Goal: Information Seeking & Learning: Find contact information

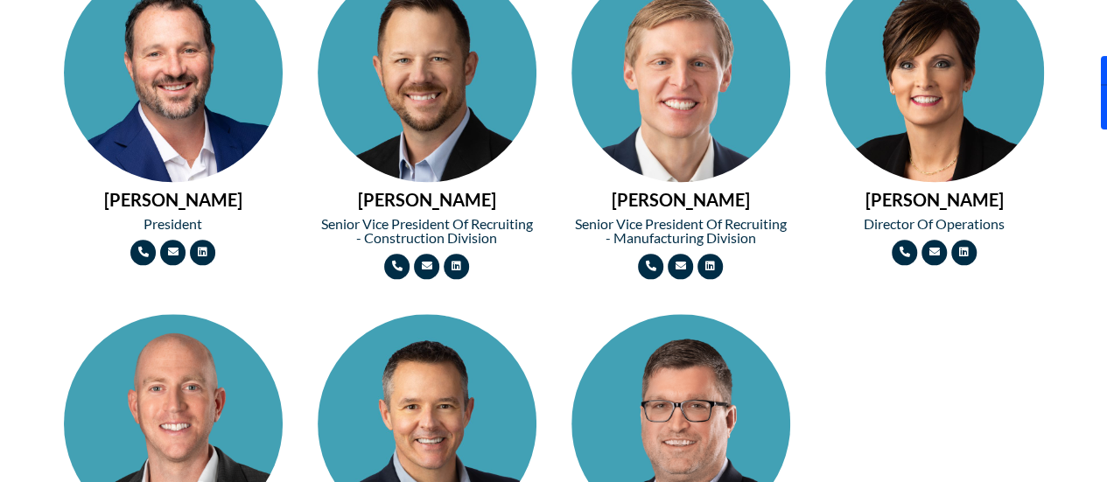
scroll to position [892, 0]
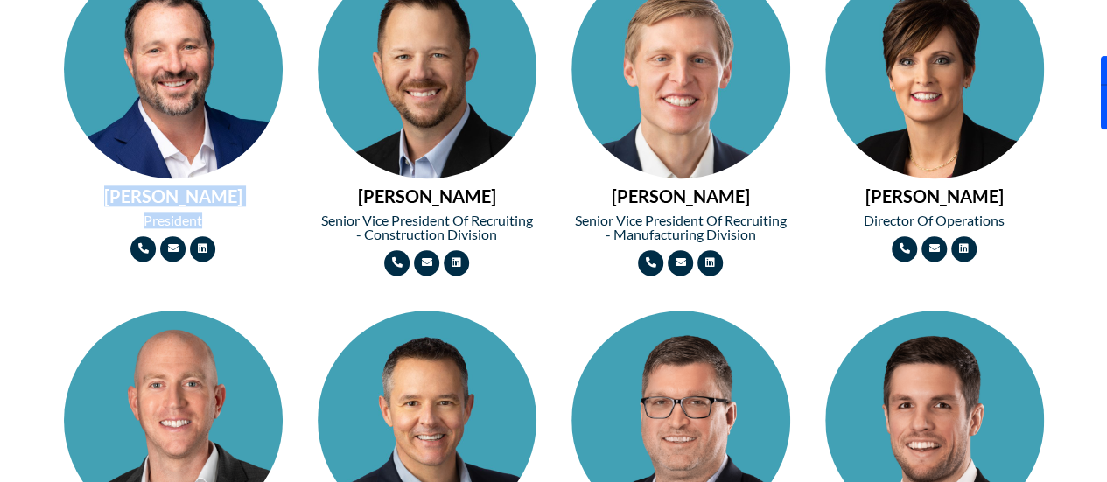
drag, startPoint x: 91, startPoint y: 188, endPoint x: 215, endPoint y: 221, distance: 128.6
click at [215, 221] on div "MICHAEL BROWN President Phone-alt Envelope Linkedin" at bounding box center [173, 110] width 236 height 319
copy div "MICHAEL BROWN President"
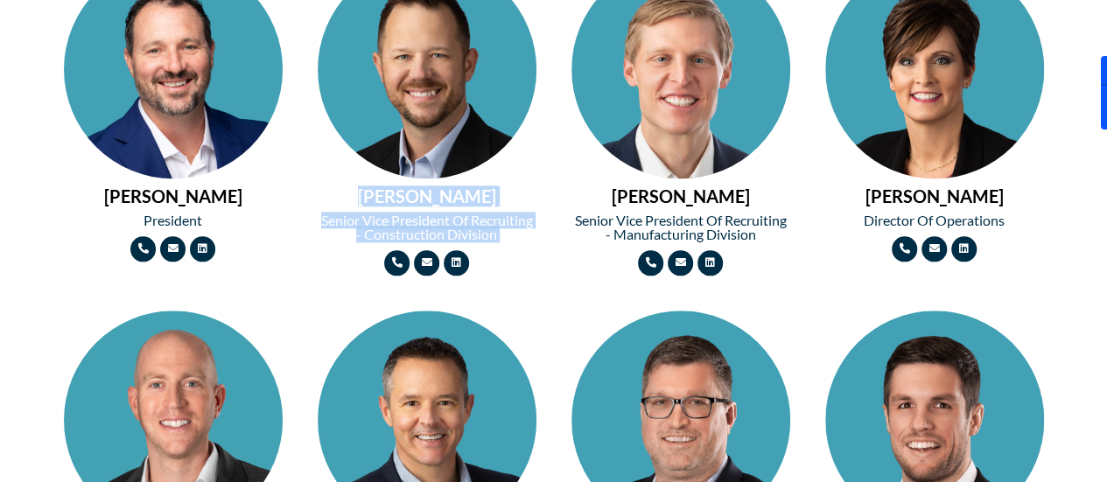
drag, startPoint x: 365, startPoint y: 195, endPoint x: 500, endPoint y: 246, distance: 144.8
click at [500, 246] on div "CHRIS MEYER Senior Vice President of Recruiting - Construction Division Phone-a…" at bounding box center [427, 117] width 236 height 333
copy div "CHRIS MEYER Senior Vice President of Recruiting - Construction Division"
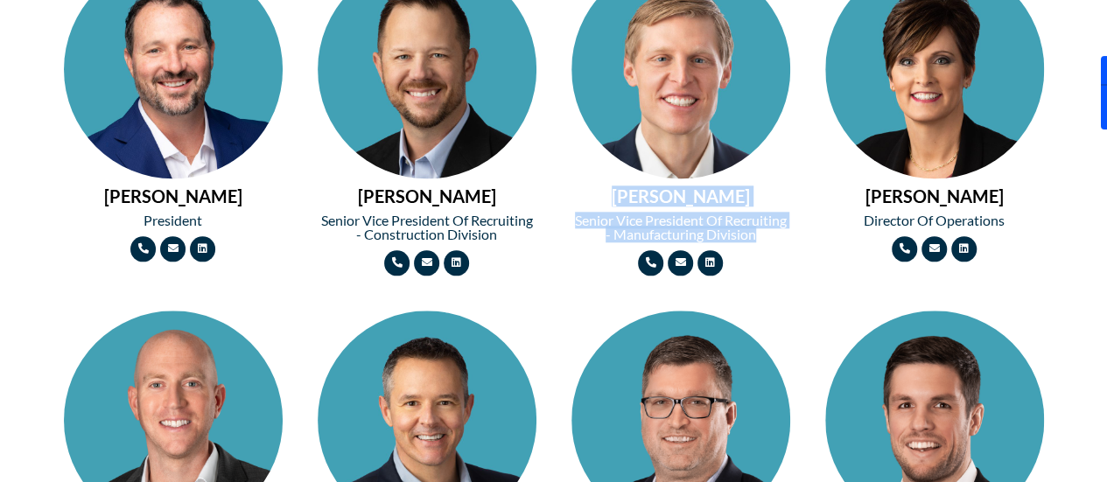
drag, startPoint x: 611, startPoint y: 188, endPoint x: 756, endPoint y: 234, distance: 152.2
click at [756, 234] on div "WADE MORRIS Senior Vice President of Recruiting - Manufacturing Division Phone-…" at bounding box center [681, 117] width 236 height 333
copy div "WADE MORRIS Senior Vice President of Recruiting - Manufacturing Division"
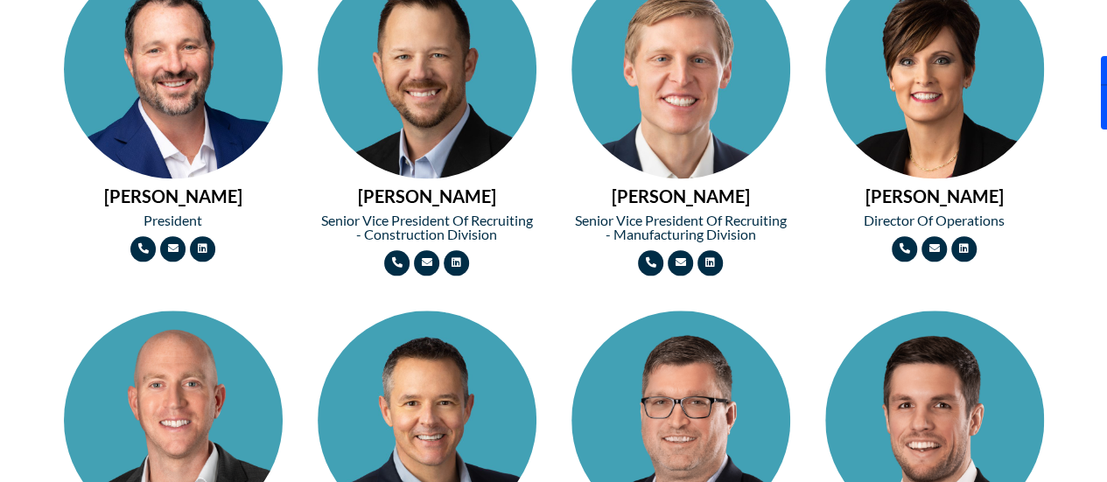
click at [780, 315] on div "NATE NOLTE Account Executive Phone-alt Envelope Linkedin" at bounding box center [681, 461] width 236 height 319
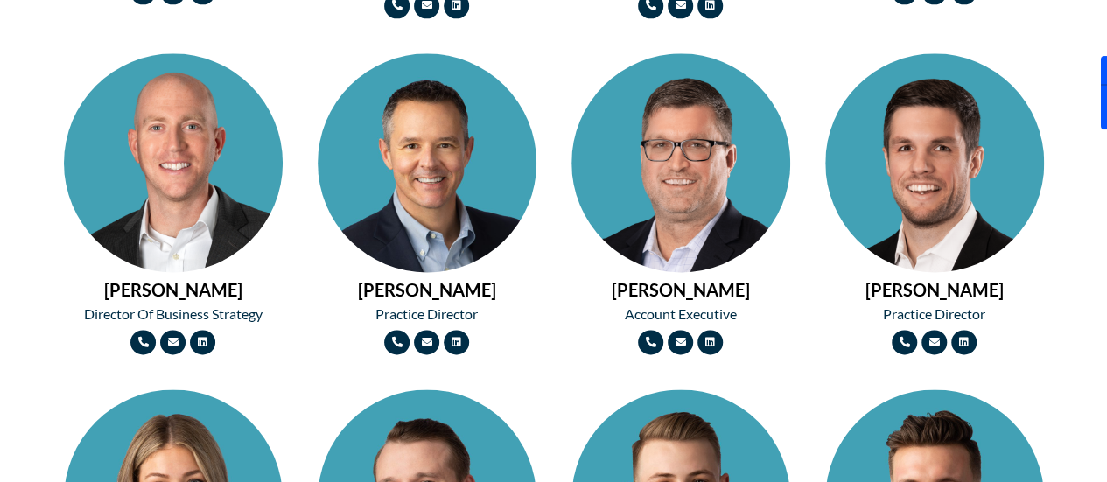
scroll to position [1153, 0]
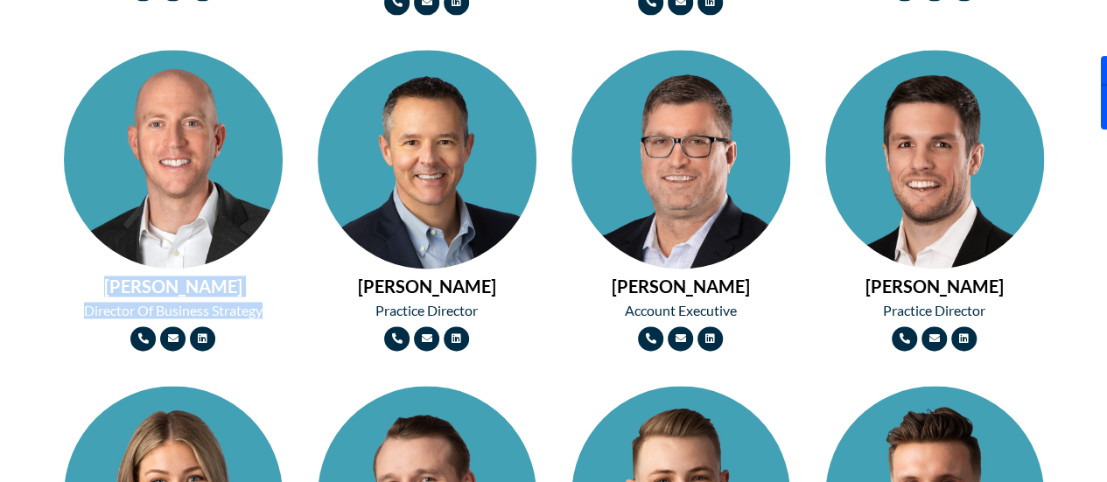
drag, startPoint x: 107, startPoint y: 287, endPoint x: 266, endPoint y: 304, distance: 160.1
click at [266, 304] on div "TYLER TURNER Director of Business Strategy Phone-alt Envelope Linkedin" at bounding box center [173, 200] width 236 height 319
copy div "TYLER TURNER Director of Business Strategy"
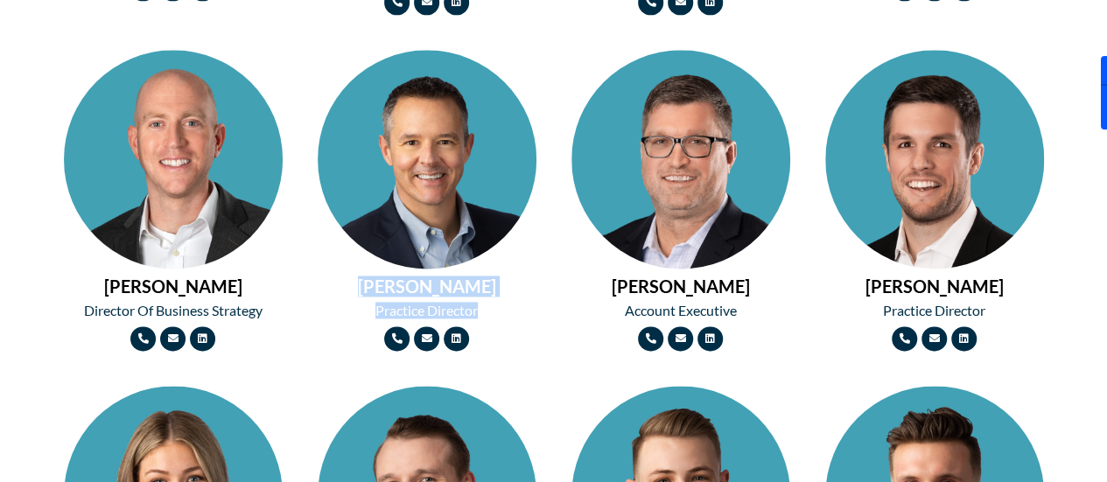
drag, startPoint x: 373, startPoint y: 285, endPoint x: 491, endPoint y: 309, distance: 120.4
click at [491, 309] on div "JIM LAPPIN Practice Director Phone-alt Envelope Linkedin" at bounding box center [427, 200] width 236 height 319
copy div "JIM LAPPIN Practice Director"
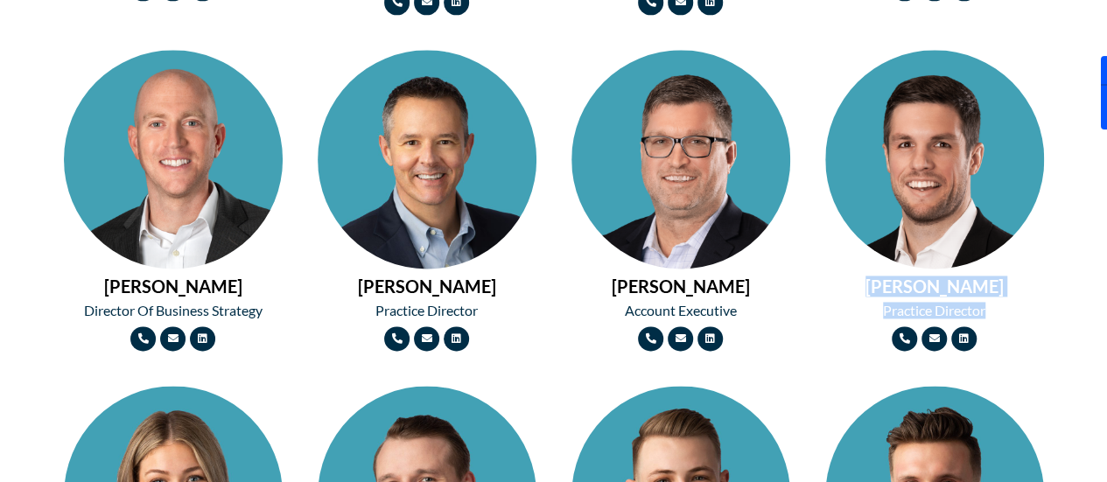
drag, startPoint x: 878, startPoint y: 284, endPoint x: 989, endPoint y: 304, distance: 112.8
click at [989, 304] on div "TYLER CRAIG Practice Director Phone-alt Envelope Linkedin" at bounding box center [934, 200] width 236 height 319
copy div "TYLER CRAIG Practice Director"
click at [777, 366] on div "NATE NOLTE Account Executive Phone-alt Envelope Linkedin" at bounding box center [681, 200] width 254 height 337
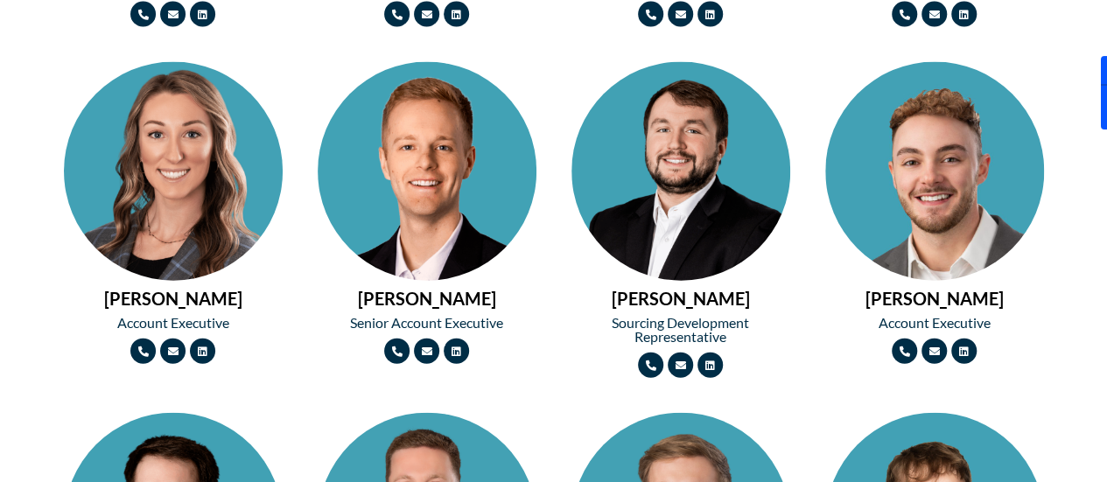
scroll to position [1808, 0]
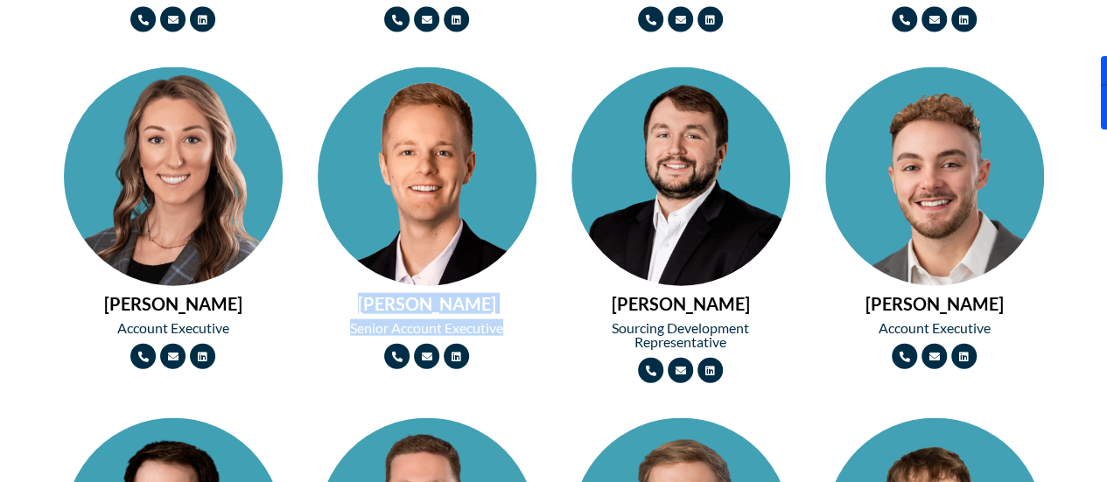
drag, startPoint x: 352, startPoint y: 304, endPoint x: 513, endPoint y: 324, distance: 162.1
click at [513, 324] on div "JOSH SCHMITT Senior Account Executive Phone-alt Envelope Linkedin" at bounding box center [427, 218] width 236 height 319
copy div "JOSH SCHMITT Senior Account Executive"
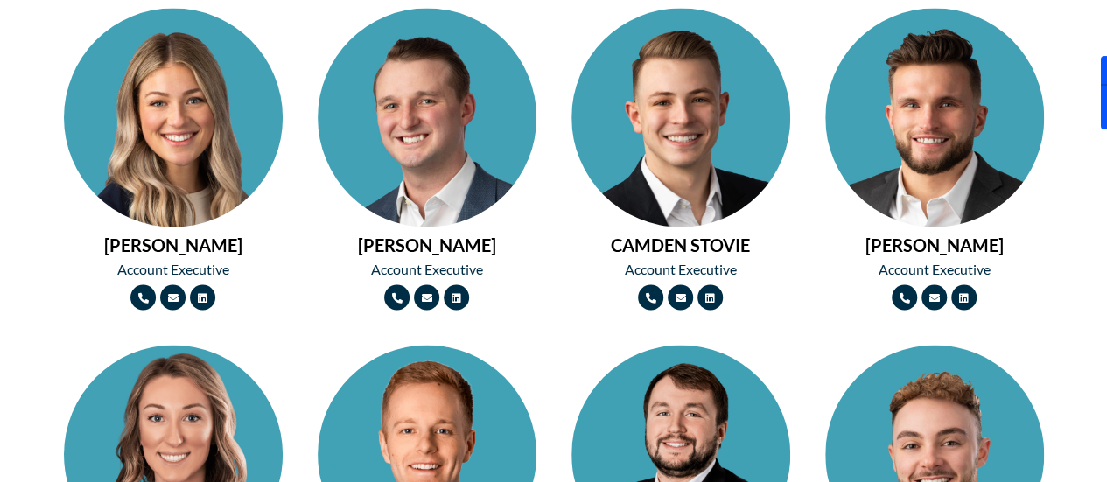
scroll to position [1532, 0]
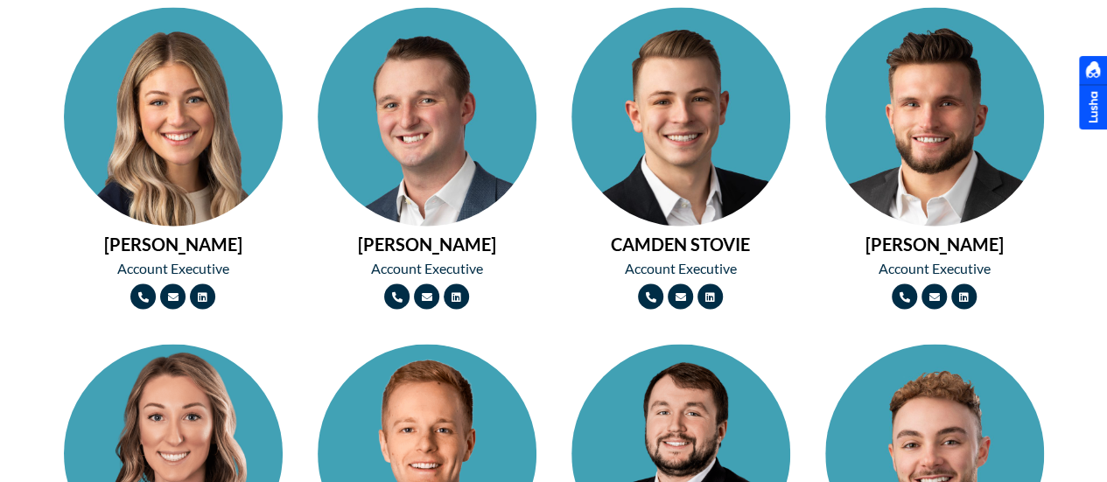
click at [1079, 129] on div at bounding box center [1093, 92] width 28 height 73
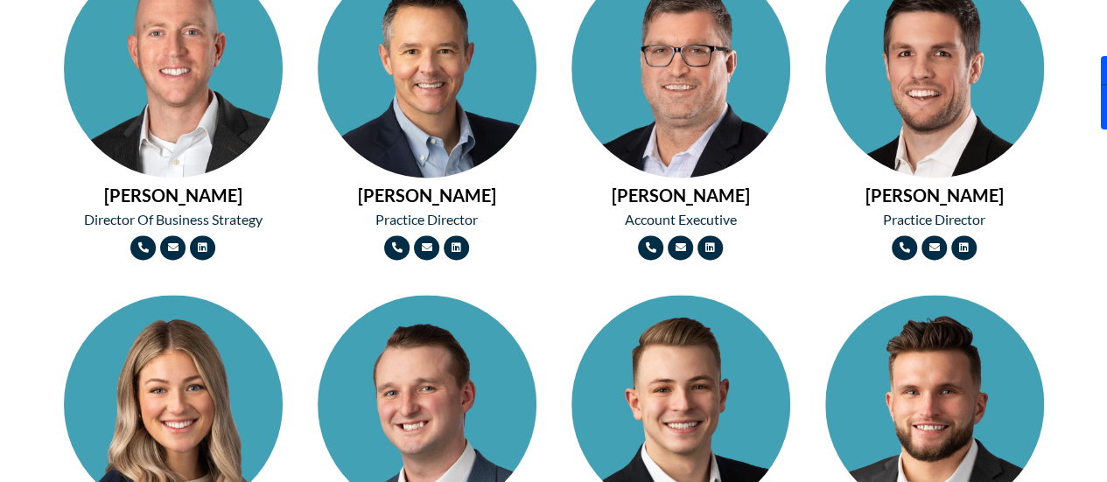
scroll to position [1247, 0]
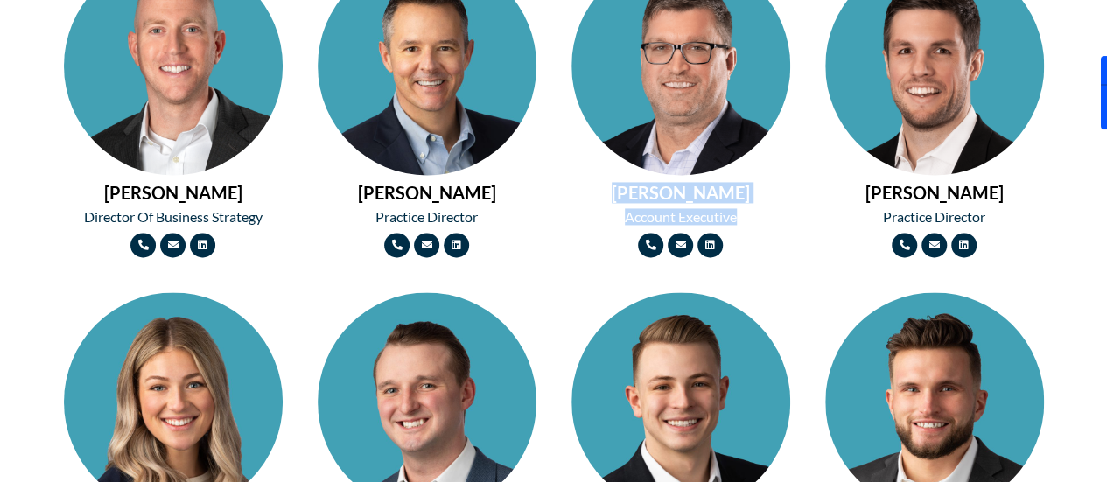
drag, startPoint x: 618, startPoint y: 198, endPoint x: 746, endPoint y: 209, distance: 129.1
click at [746, 209] on div "NATE NOLTE Account Executive Phone-alt Envelope Linkedin" at bounding box center [681, 107] width 236 height 319
copy div "NATE NOLTE Account Executive"
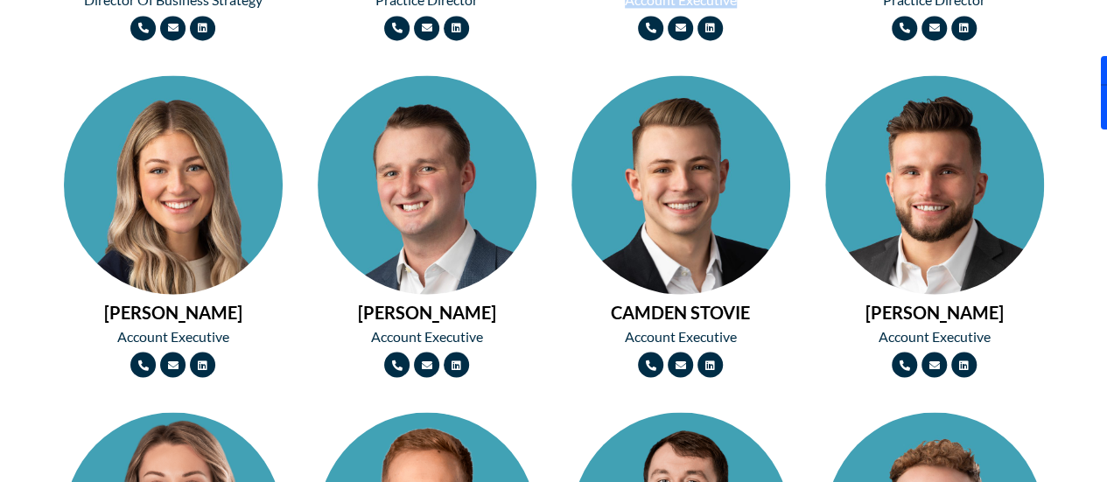
scroll to position [1495, 0]
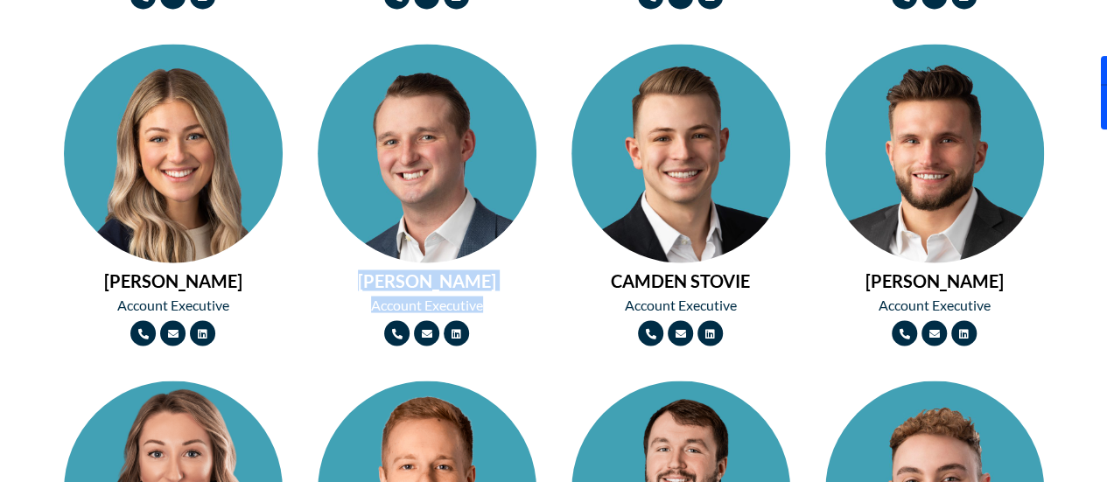
drag, startPoint x: 357, startPoint y: 282, endPoint x: 487, endPoint y: 304, distance: 132.2
click at [487, 304] on div "BOBBY BROWN Account Executive Phone-alt Envelope Linkedin" at bounding box center [427, 194] width 236 height 319
copy div "BOBBY BROWN Account Executive"
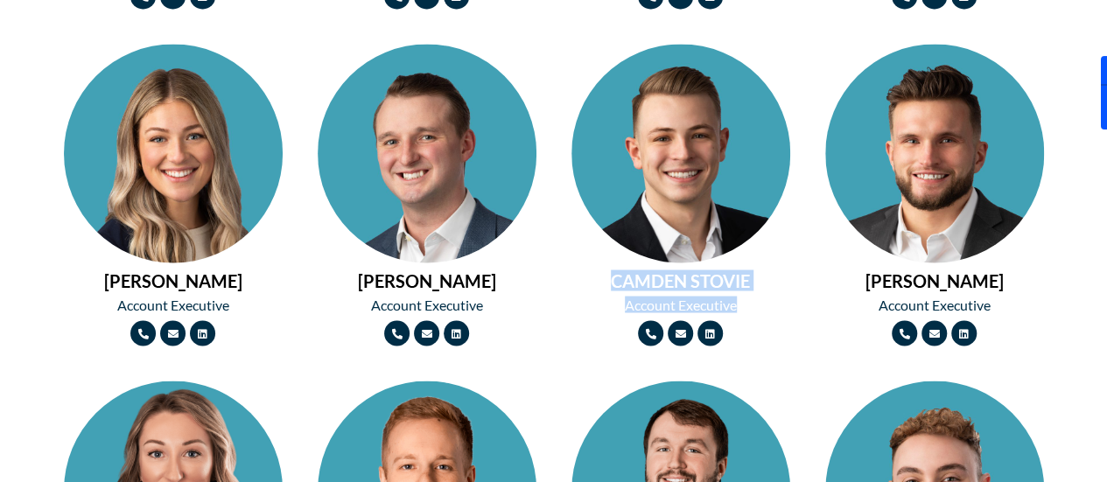
drag, startPoint x: 612, startPoint y: 281, endPoint x: 747, endPoint y: 298, distance: 135.9
click at [747, 298] on div "CAMDEN STOVIE Account Executive Phone-alt Envelope Linkedin" at bounding box center [681, 194] width 236 height 319
copy div "CAMDEN STOVIE Account Executive"
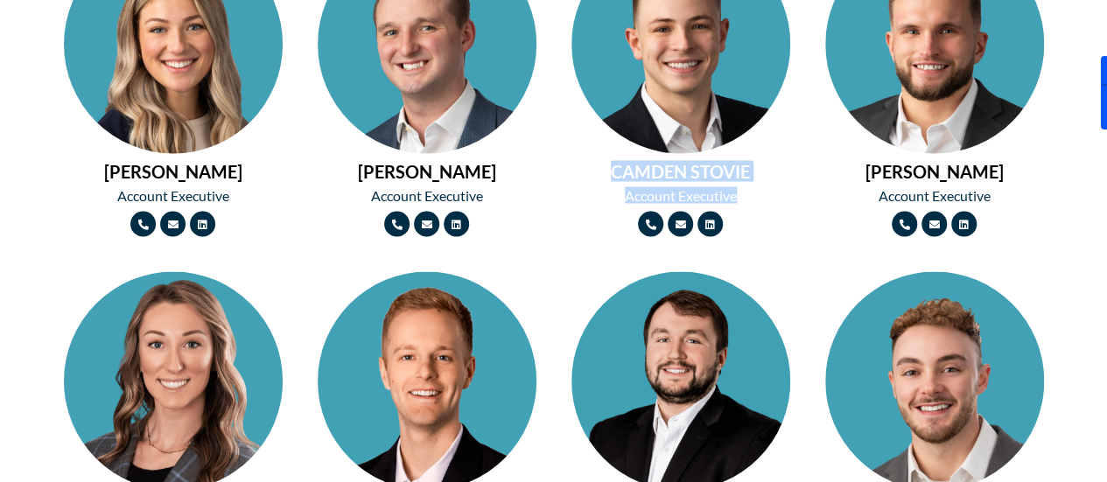
scroll to position [1613, 0]
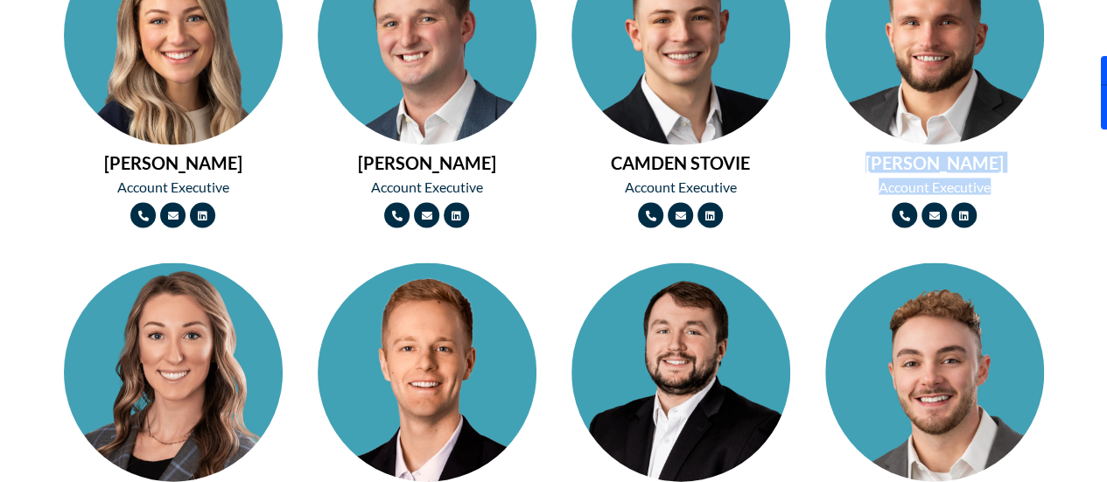
drag, startPoint x: 862, startPoint y: 155, endPoint x: 994, endPoint y: 181, distance: 134.7
click at [994, 181] on div "QUENTIN WHITE Account Executive Phone-alt Envelope Linkedin" at bounding box center [934, 76] width 236 height 319
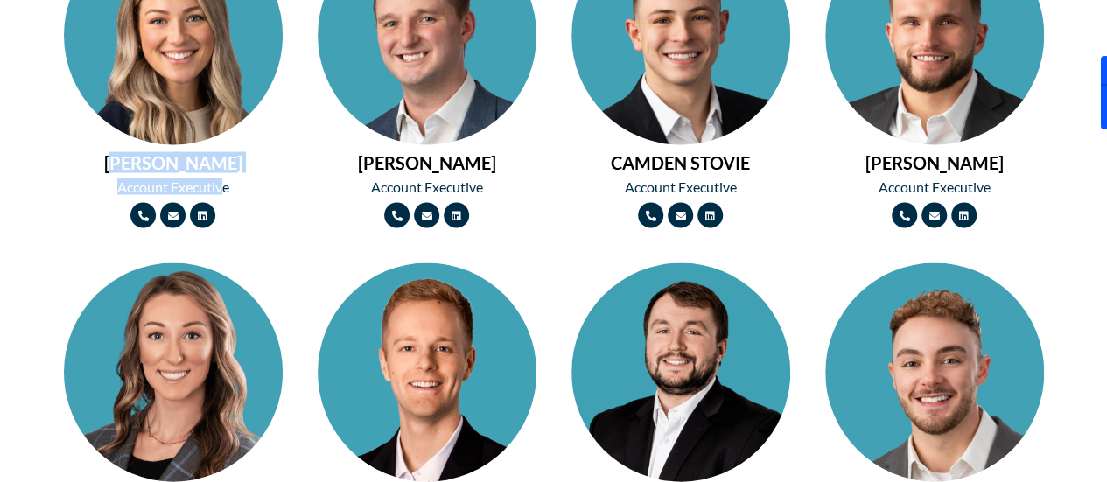
drag, startPoint x: 129, startPoint y: 165, endPoint x: 220, endPoint y: 181, distance: 93.2
click at [220, 181] on div "CAIT KLENK Account Executive Phone-alt Envelope Linkedin" at bounding box center [173, 76] width 236 height 319
drag, startPoint x: 126, startPoint y: 167, endPoint x: 226, endPoint y: 180, distance: 100.6
click at [226, 180] on div "CAIT KLENK Account Executive Phone-alt Envelope Linkedin" at bounding box center [173, 76] width 236 height 319
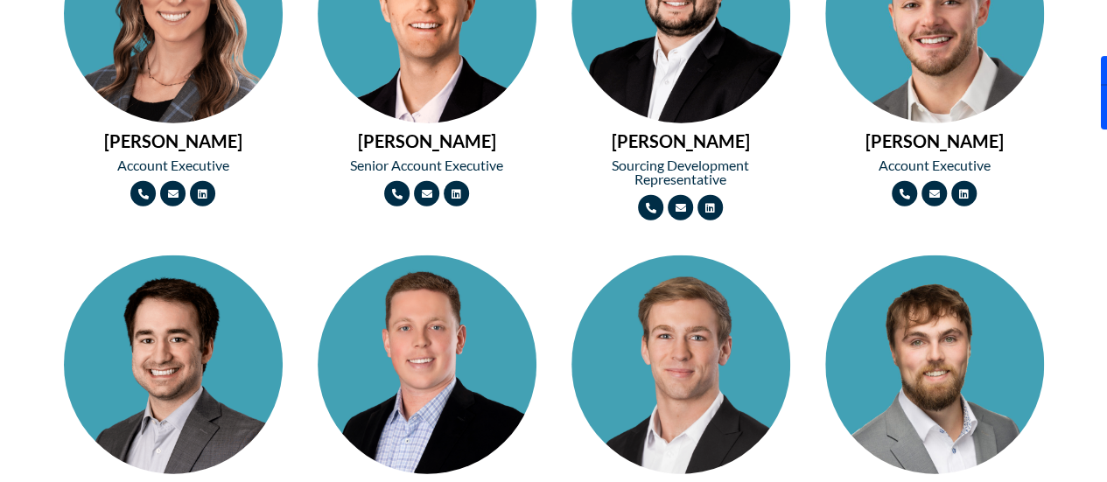
scroll to position [1970, 0]
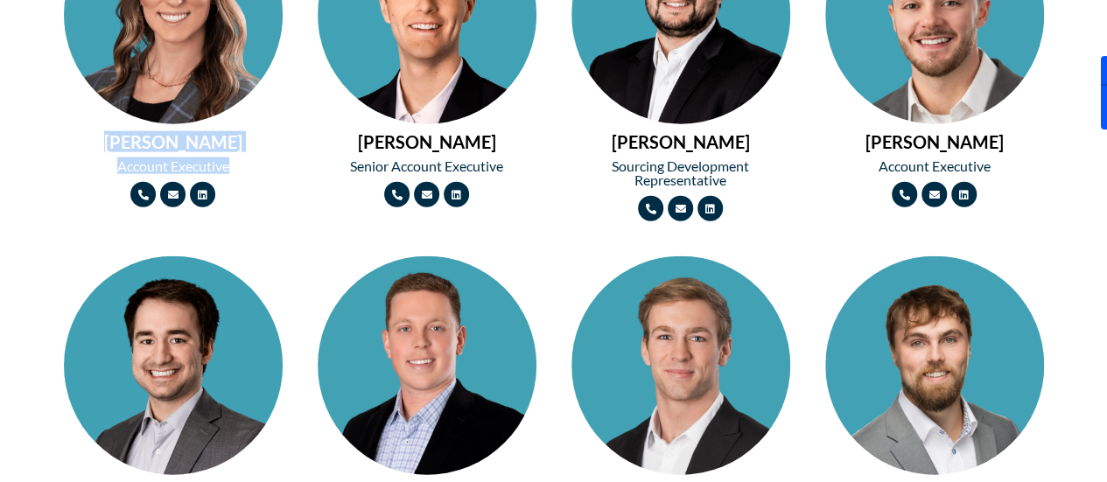
drag, startPoint x: 92, startPoint y: 142, endPoint x: 237, endPoint y: 162, distance: 146.6
click at [237, 162] on div "SABRINA KNAPP Account Executive Phone-alt Envelope Linkedin" at bounding box center [173, 56] width 236 height 319
click at [611, 143] on h2 "[PERSON_NAME]" at bounding box center [680, 141] width 219 height 17
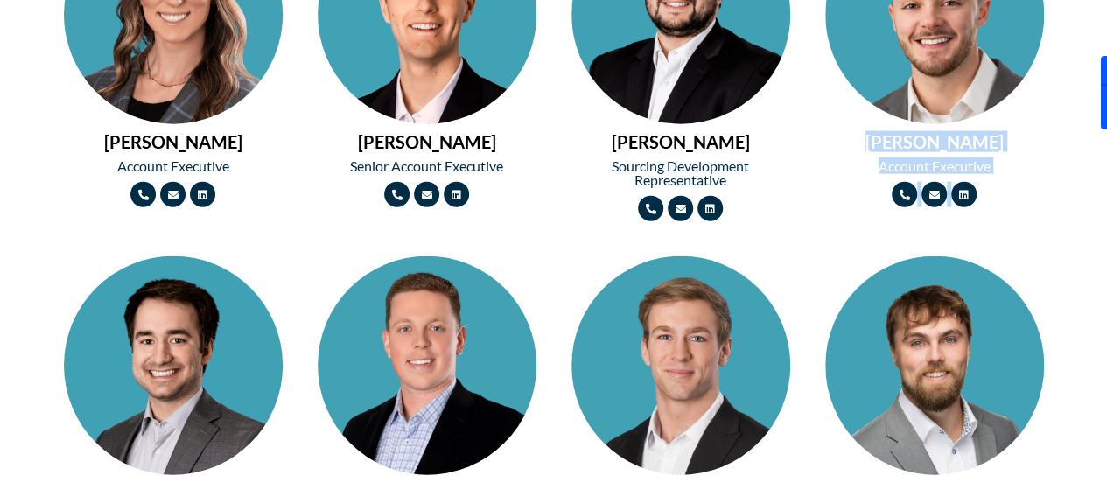
drag, startPoint x: 847, startPoint y: 136, endPoint x: 1051, endPoint y: 181, distance: 208.9
click at [1051, 181] on div "AUSTIN BOHNSACK Account Executive Phone-alt Envelope Linkedin" at bounding box center [934, 56] width 236 height 319
click at [965, 172] on h2 "Account Executive" at bounding box center [934, 166] width 219 height 14
drag, startPoint x: 854, startPoint y: 144, endPoint x: 1000, endPoint y: 167, distance: 147.9
click at [1000, 167] on div "AUSTIN BOHNSACK Account Executive Phone-alt Envelope Linkedin" at bounding box center [934, 56] width 236 height 319
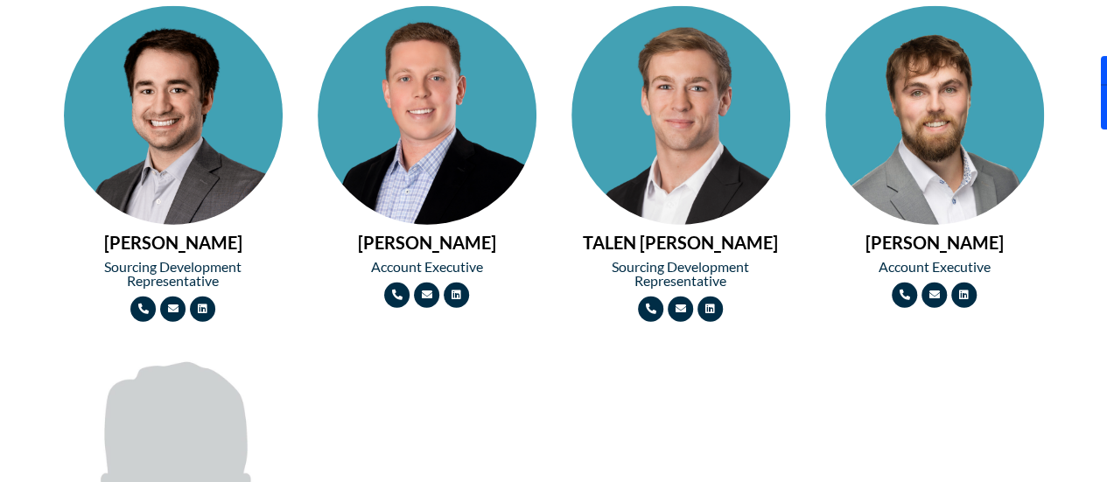
scroll to position [2210, 0]
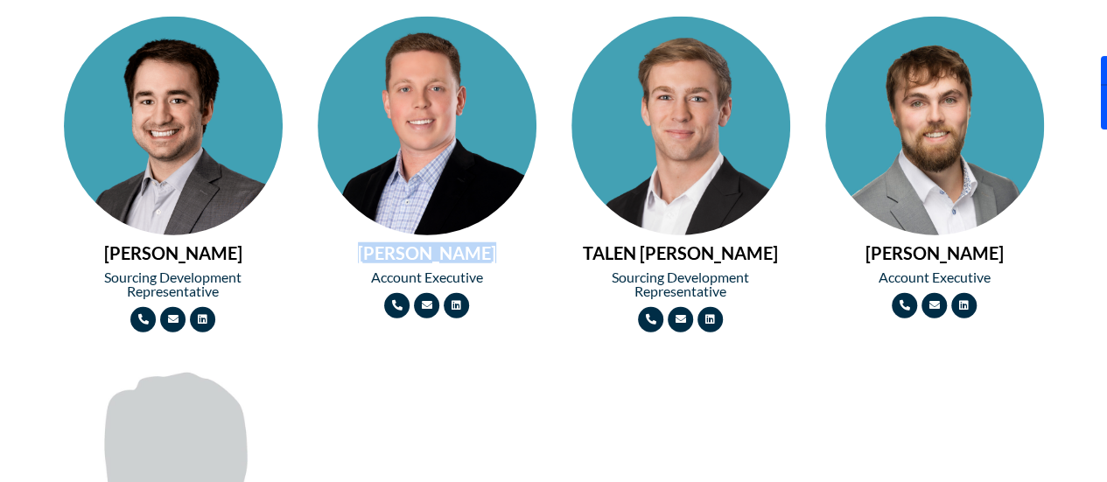
drag, startPoint x: 360, startPoint y: 253, endPoint x: 499, endPoint y: 245, distance: 138.5
click at [499, 245] on h2 "[PERSON_NAME]" at bounding box center [427, 252] width 219 height 17
drag, startPoint x: 861, startPoint y: 242, endPoint x: 1000, endPoint y: 262, distance: 140.4
click at [1000, 262] on div "DAWSON KIRK Account Executive Phone-alt Envelope Linkedin" at bounding box center [934, 167] width 236 height 319
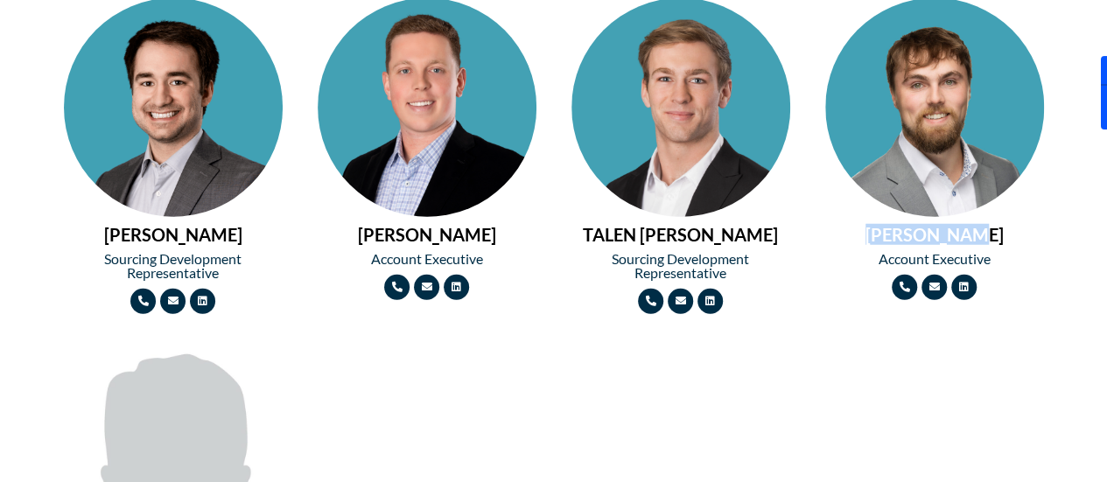
scroll to position [2227, 0]
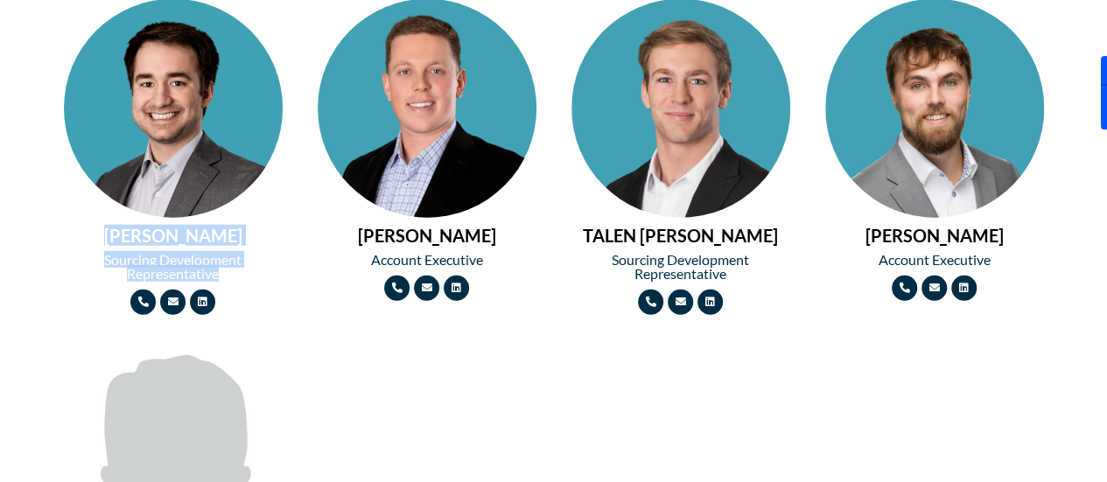
drag, startPoint x: 95, startPoint y: 236, endPoint x: 241, endPoint y: 272, distance: 150.4
click at [241, 272] on div "ETHAN HERZBERG Sourcing Development Representative Phone-alt Envelope Linkedin" at bounding box center [173, 156] width 236 height 333
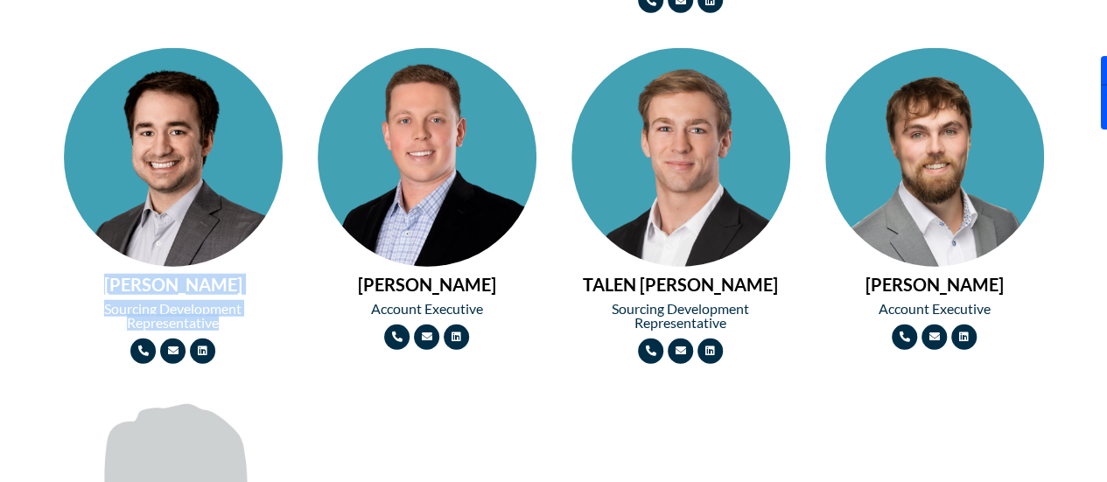
scroll to position [2179, 0]
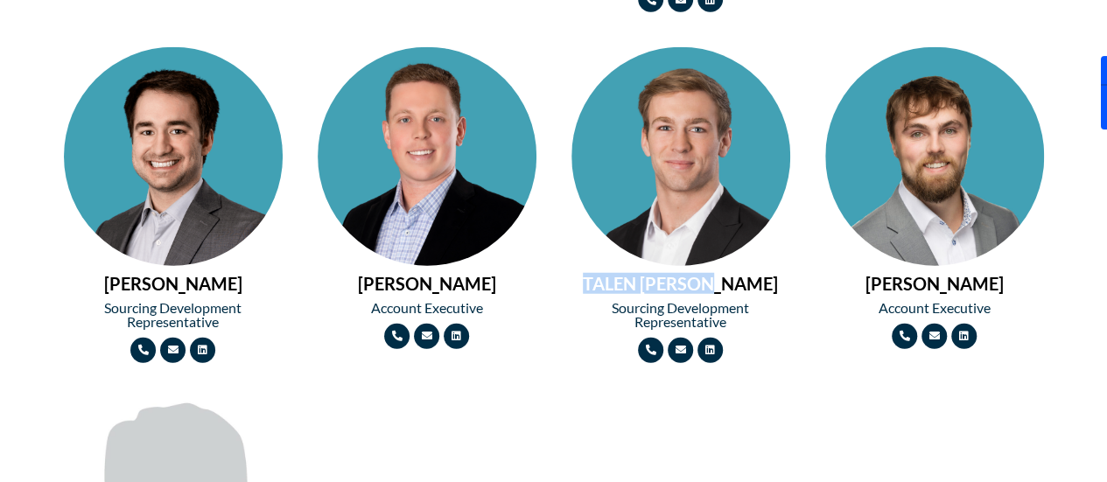
drag, startPoint x: 605, startPoint y: 288, endPoint x: 756, endPoint y: 284, distance: 150.5
click at [756, 284] on h2 "TALEN [PERSON_NAME]" at bounding box center [680, 283] width 219 height 17
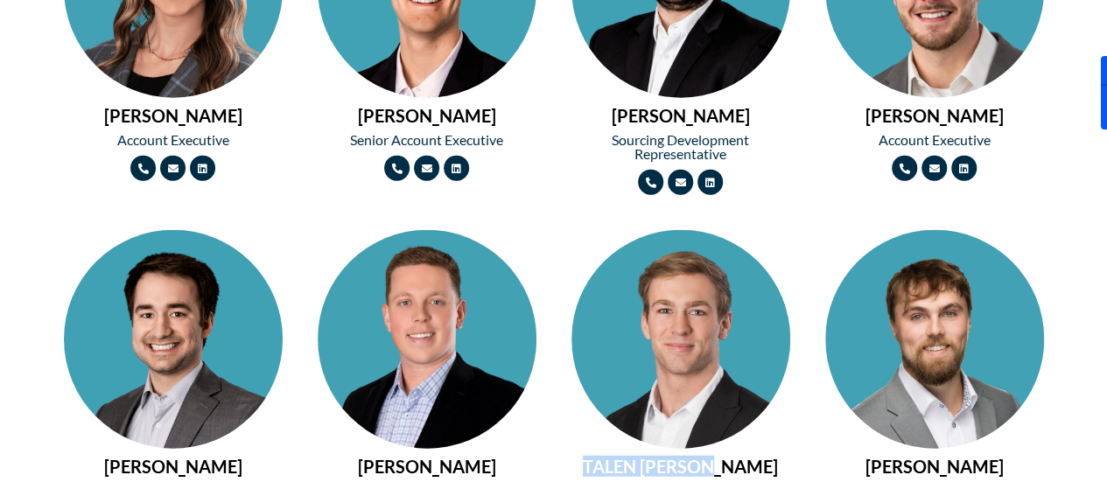
scroll to position [1995, 0]
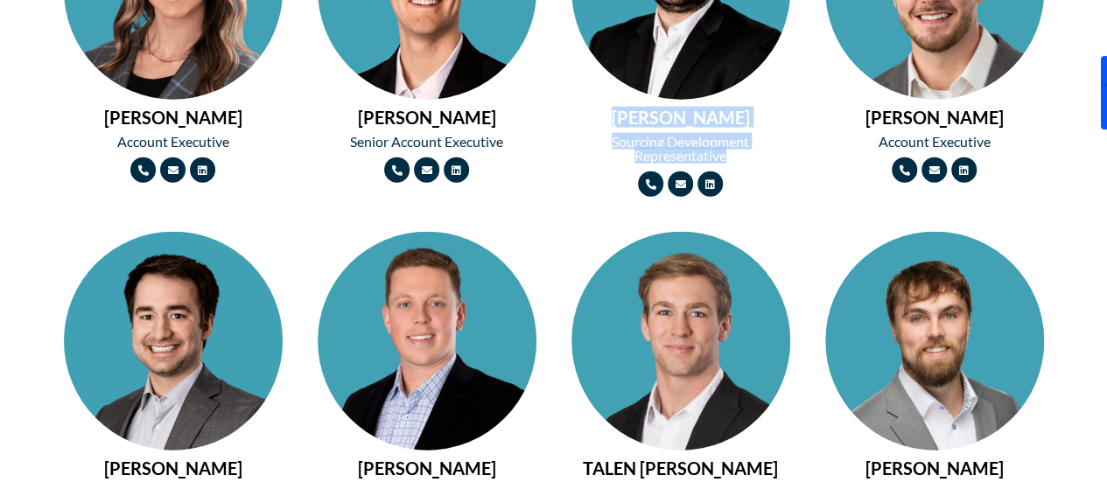
drag, startPoint x: 609, startPoint y: 118, endPoint x: 745, endPoint y: 150, distance: 139.2
click at [745, 150] on div "AUSTIN HATFIELD Sourcing Development Representative Phone-alt Envelope Linkedin" at bounding box center [681, 38] width 236 height 333
click at [637, 123] on h2 "[PERSON_NAME]" at bounding box center [680, 116] width 219 height 17
drag, startPoint x: 612, startPoint y: 122, endPoint x: 738, endPoint y: 111, distance: 126.4
click at [738, 111] on h2 "[PERSON_NAME]" at bounding box center [680, 116] width 219 height 17
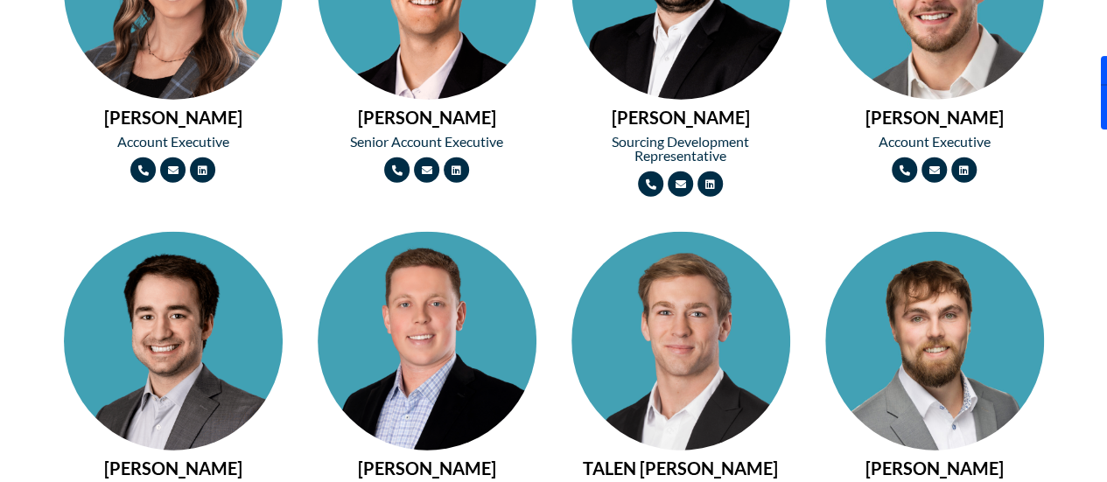
drag, startPoint x: 609, startPoint y: 116, endPoint x: 771, endPoint y: 102, distance: 162.5
click at [771, 102] on div "AUSTIN HATFIELD Sourcing Development Representative Phone-alt Envelope Linkedin" at bounding box center [681, 38] width 236 height 333
drag, startPoint x: 760, startPoint y: 115, endPoint x: 590, endPoint y: 109, distance: 170.7
click at [590, 109] on h2 "[PERSON_NAME]" at bounding box center [680, 116] width 219 height 17
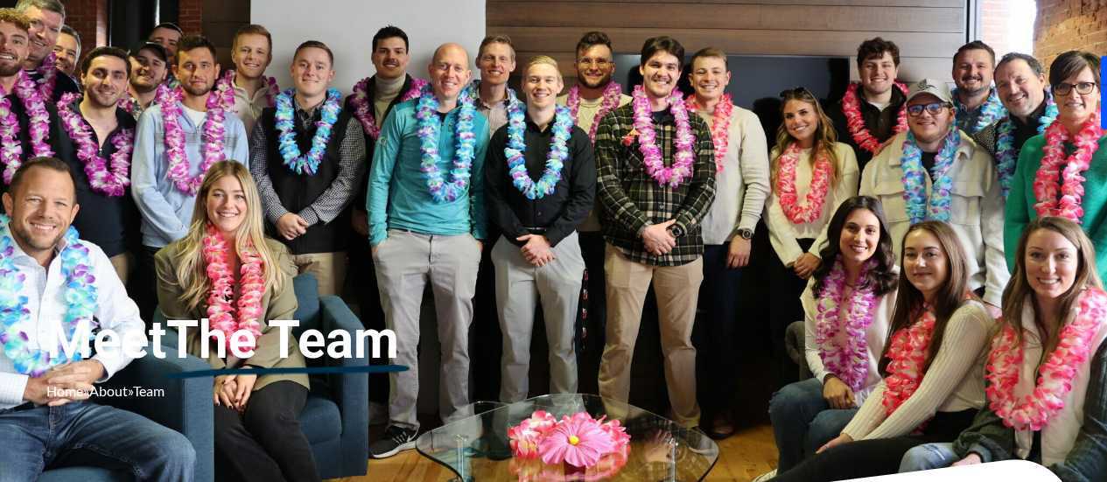
scroll to position [0, 0]
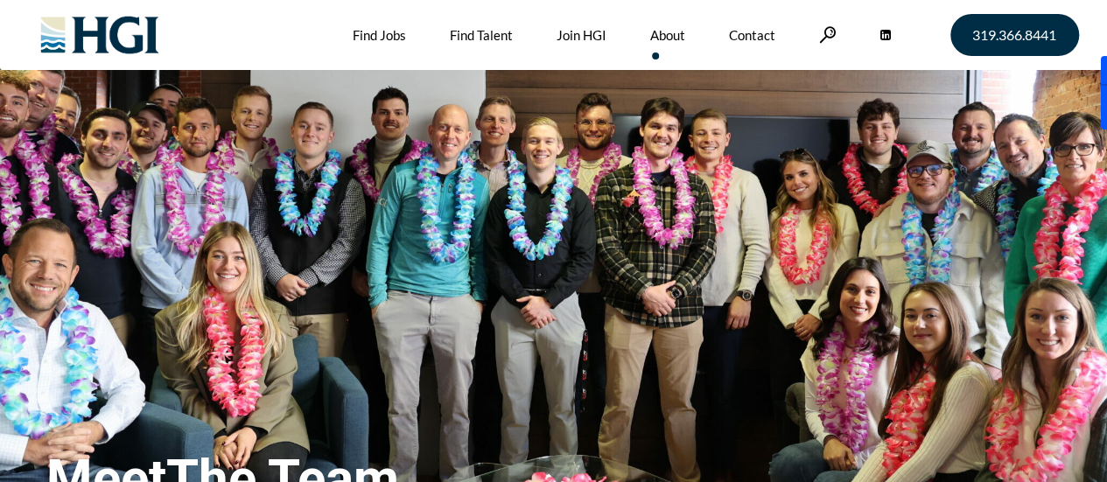
click at [126, 34] on img at bounding box center [100, 35] width 142 height 70
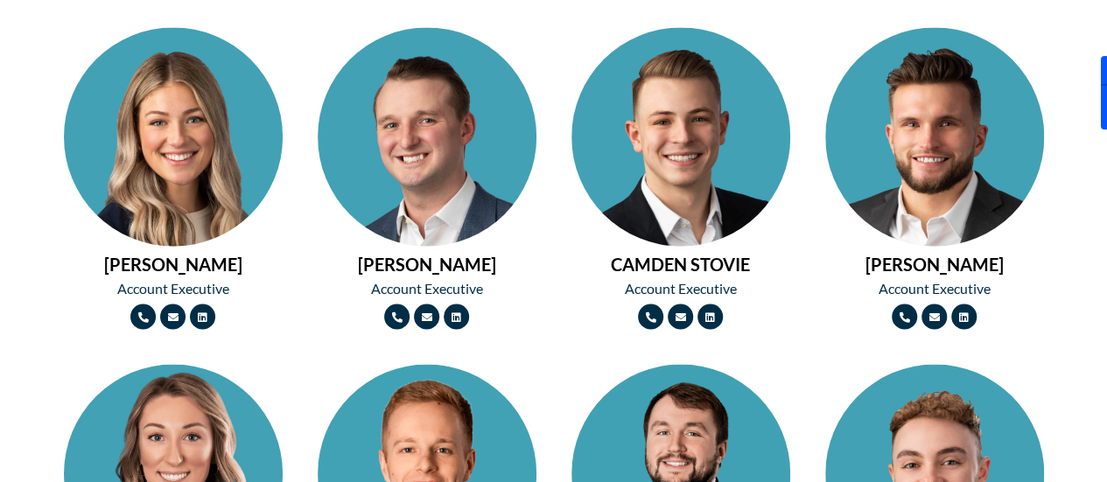
scroll to position [1516, 0]
